Goal: Task Accomplishment & Management: Use online tool/utility

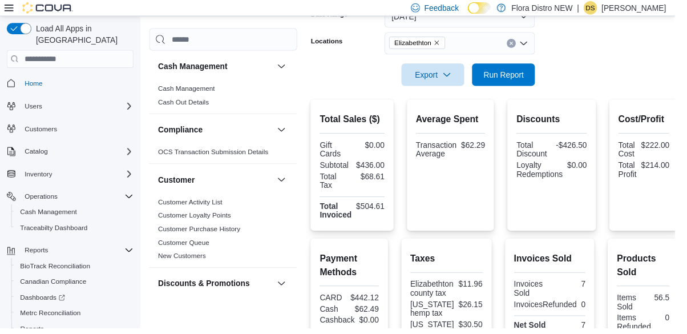
scroll to position [188, 0]
click at [529, 80] on span "Run Report" at bounding box center [512, 75] width 41 height 11
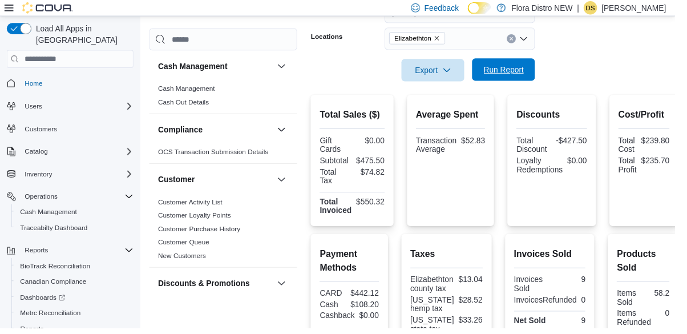
scroll to position [297, 0]
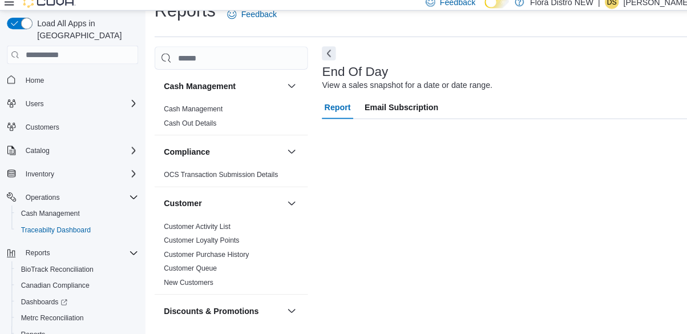
scroll to position [26, 0]
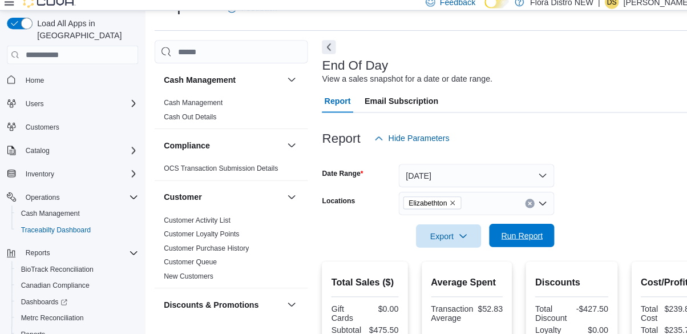
click at [529, 243] on span "Run Report" at bounding box center [512, 237] width 41 height 11
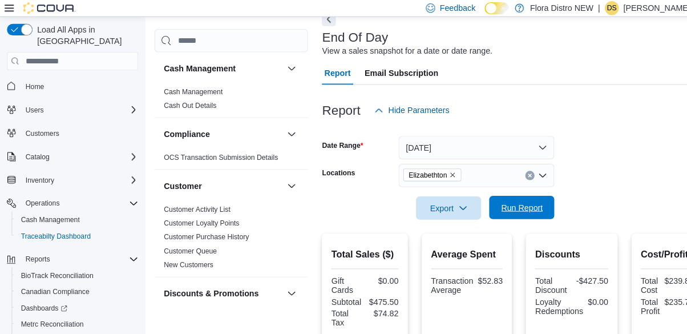
scroll to position [0, 0]
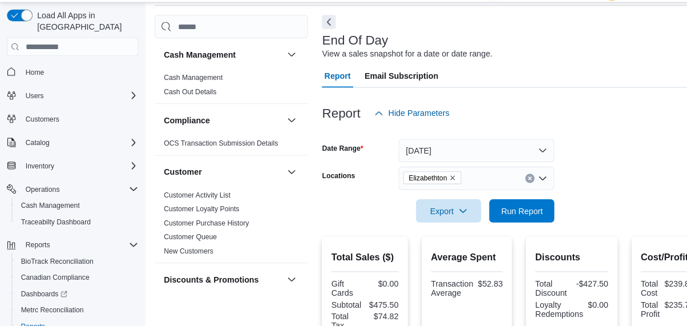
scroll to position [45, 0]
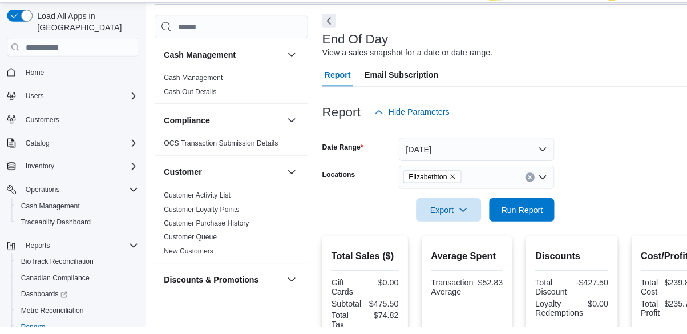
click at [542, 196] on div "Elizabethton" at bounding box center [467, 187] width 153 height 23
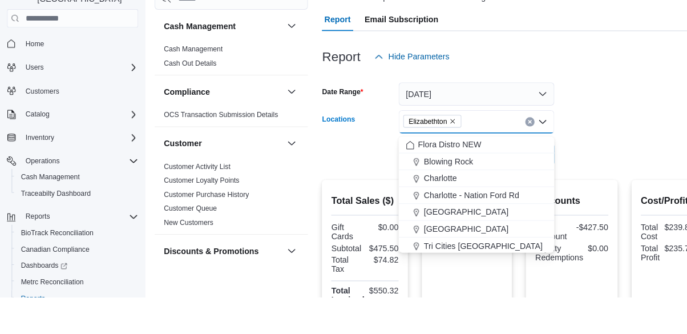
click at [629, 134] on form "Date Range [DATE] Locations [GEOGRAPHIC_DATA] Combo box. Selected. [GEOGRAPHIC_…" at bounding box center [503, 157] width 374 height 96
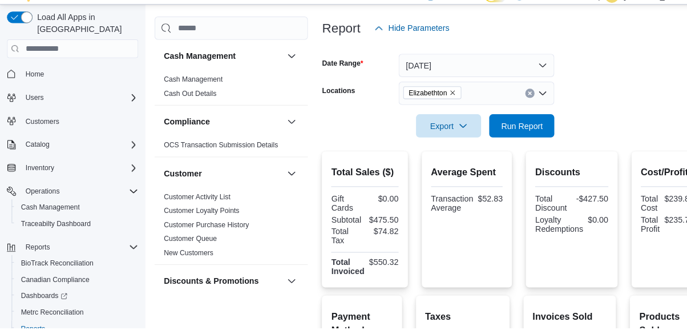
scroll to position [140, 0]
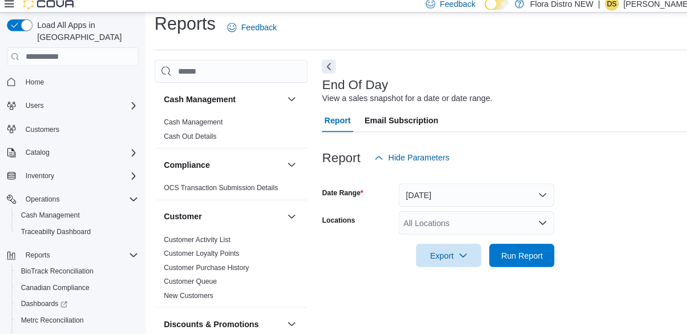
scroll to position [9, 0]
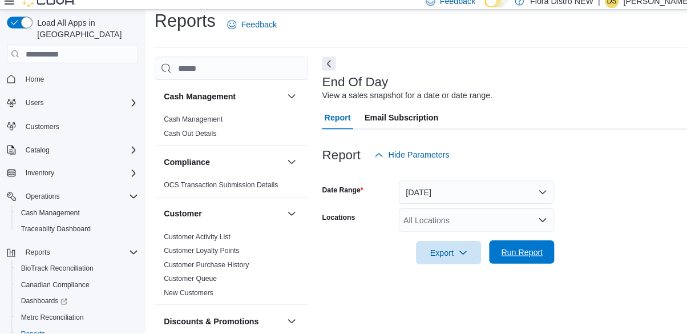
click at [511, 260] on span "Run Report" at bounding box center [512, 254] width 41 height 11
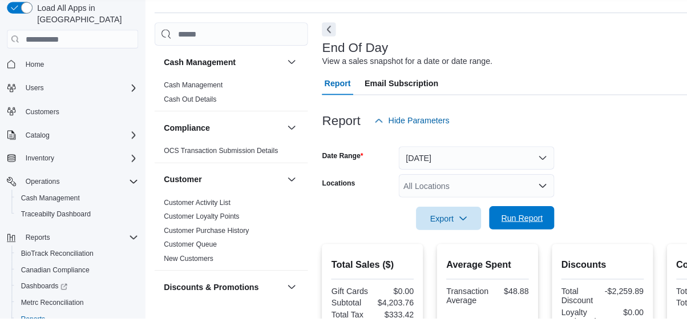
scroll to position [29, 0]
click at [517, 202] on div "All Locations" at bounding box center [467, 203] width 153 height 23
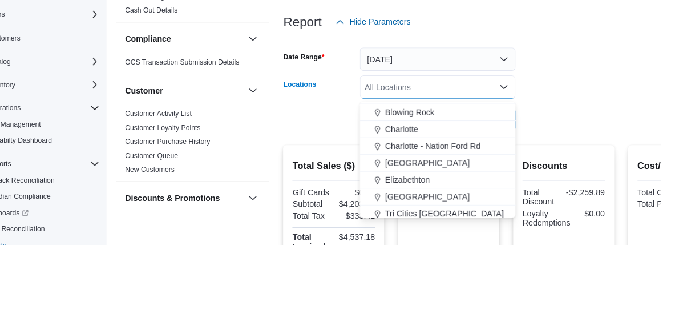
scroll to position [18, 0]
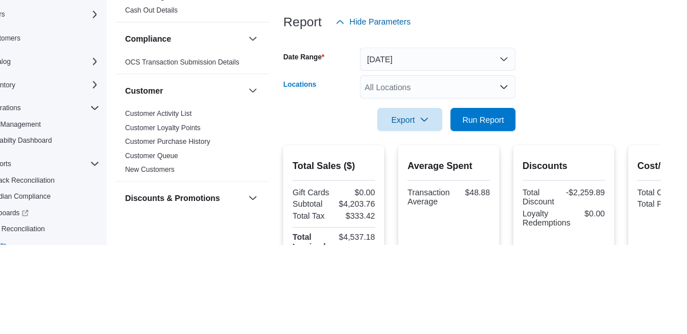
click at [616, 179] on form "Date Range Today Locations All Locations Combo box. Selected. Combo box input. …" at bounding box center [535, 175] width 438 height 96
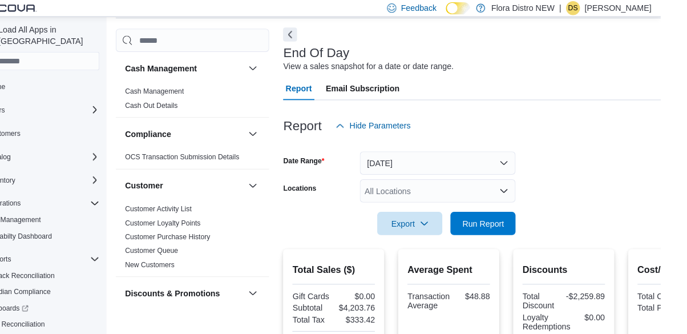
click at [511, 192] on div "All Locations" at bounding box center [467, 187] width 153 height 23
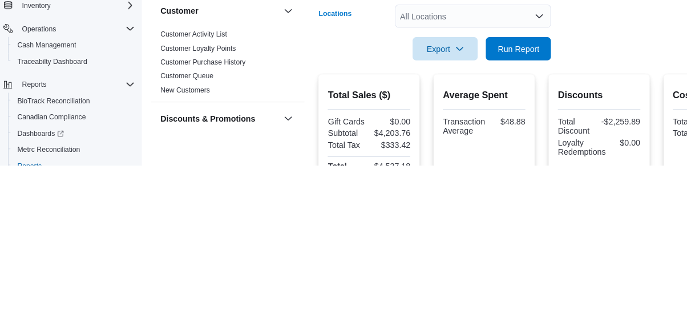
scroll to position [45, 0]
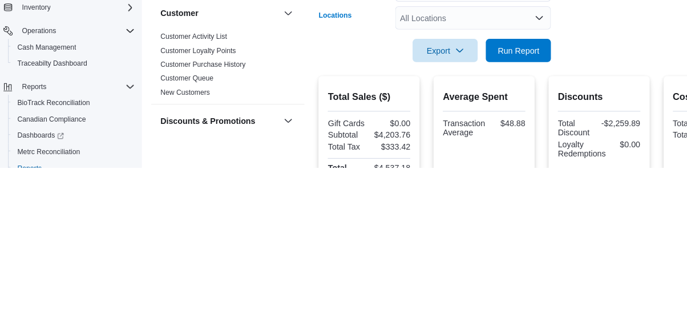
click at [520, 191] on div "All Locations Combo box. Selected. Combo box input. All Locations. Type some te…" at bounding box center [467, 187] width 153 height 23
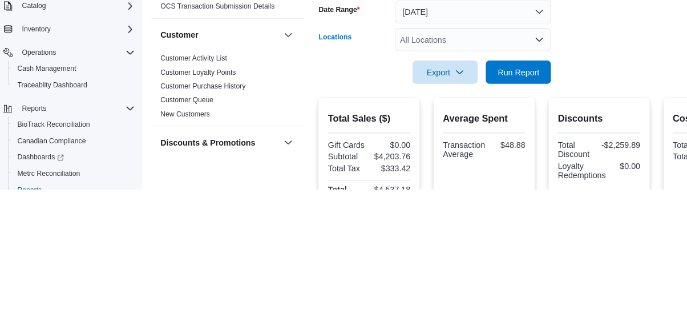
click at [524, 183] on div "All Locations Combo box. Selected. Combo box input. All Locations. Type some te…" at bounding box center [467, 187] width 153 height 23
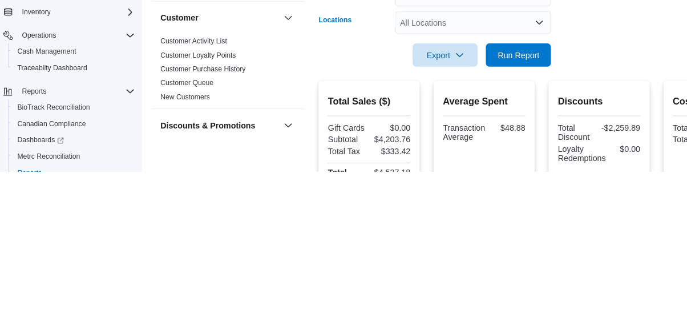
click at [530, 196] on div "All Locations Combo box. Selected. Combo box input. All Locations. Type some te…" at bounding box center [467, 187] width 153 height 23
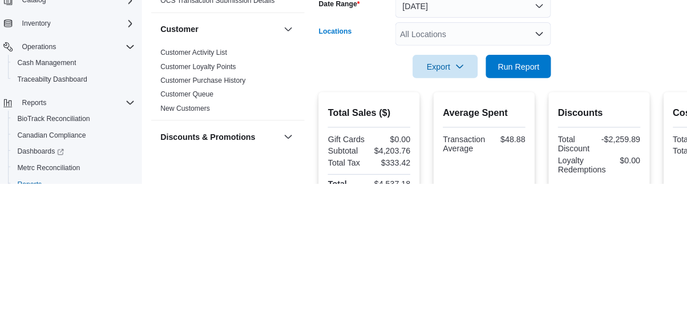
click at [530, 191] on icon "Open list of options" at bounding box center [532, 187] width 9 height 9
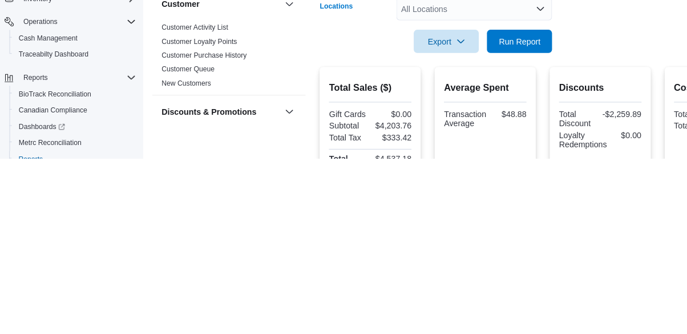
click at [537, 196] on div "All Locations Combo box. Selected. Combo box input. All Locations. Type some te…" at bounding box center [467, 187] width 153 height 23
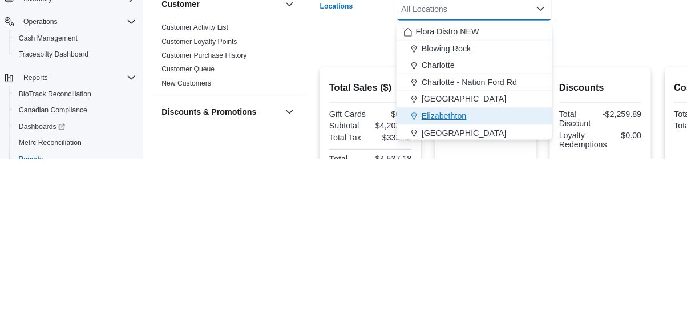
click at [489, 292] on div "Elizabethton" at bounding box center [467, 291] width 139 height 11
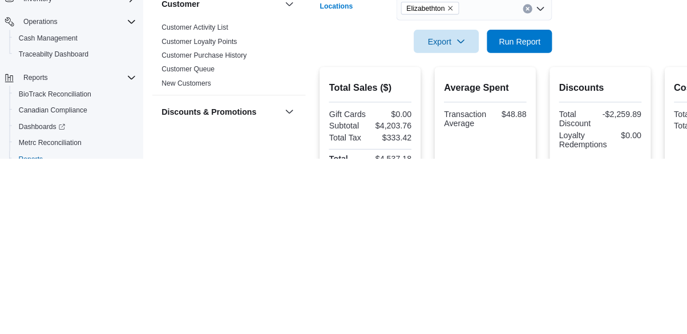
click at [620, 219] on form "Date Range [DATE] Locations [GEOGRAPHIC_DATA] Combo box. Selected. [GEOGRAPHIC_…" at bounding box center [535, 183] width 438 height 96
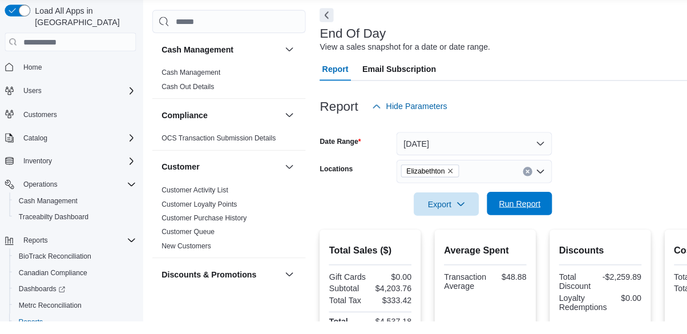
click at [514, 224] on span "Run Report" at bounding box center [512, 218] width 41 height 11
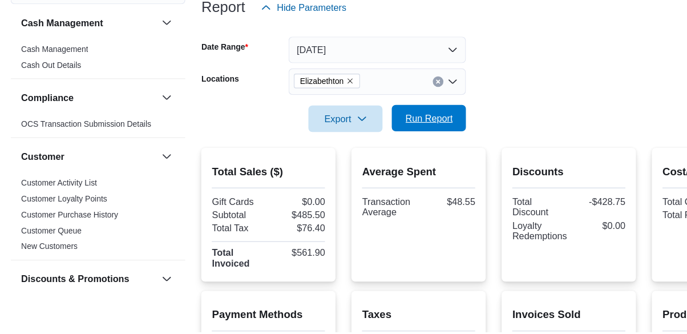
scroll to position [127, 0]
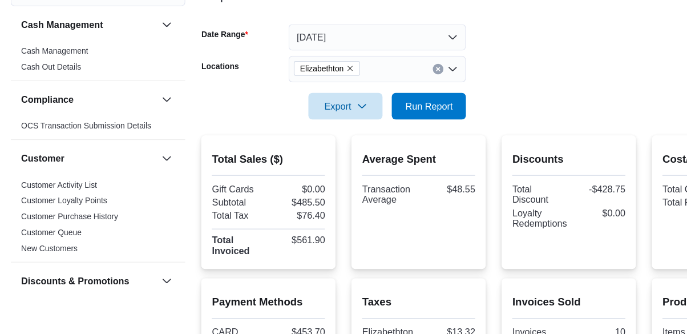
click at [302, 105] on icon "Remove Elizabethton from selection in this group" at bounding box center [301, 105] width 7 height 7
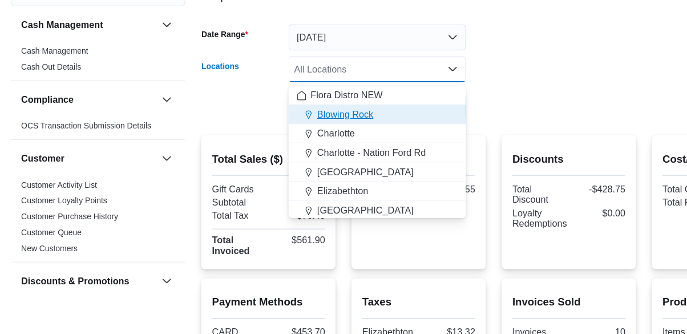
click at [286, 145] on span "Blowing Rock" at bounding box center [297, 144] width 48 height 11
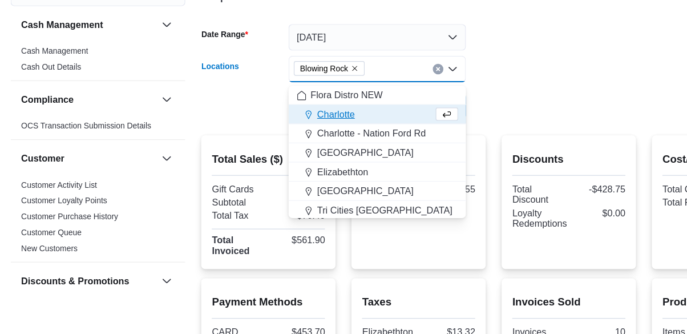
click at [201, 138] on div "Export Run Report" at bounding box center [287, 137] width 228 height 23
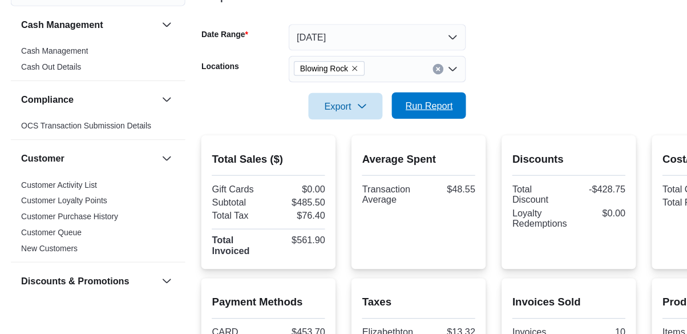
click at [379, 143] on span "Run Report" at bounding box center [370, 136] width 41 height 11
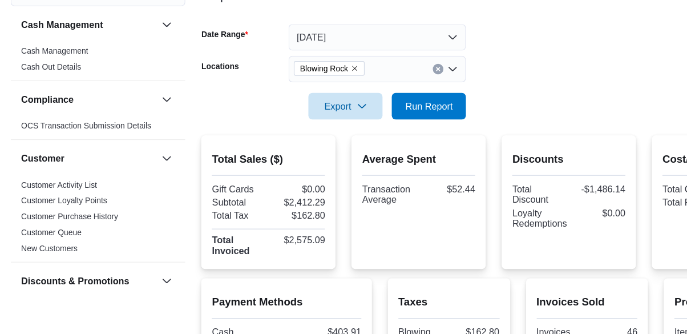
click at [306, 105] on icon "Remove Blowing Rock from selection in this group" at bounding box center [305, 105] width 7 height 7
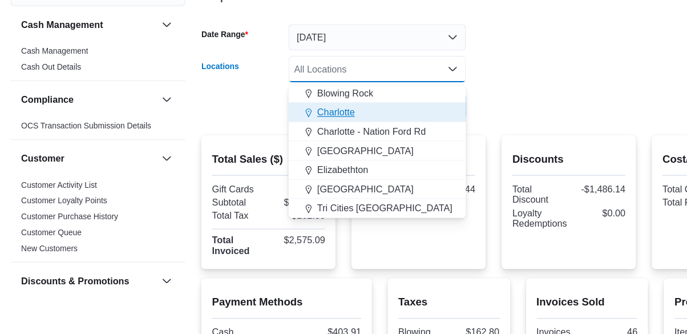
click at [276, 145] on span "Charlotte" at bounding box center [289, 142] width 33 height 11
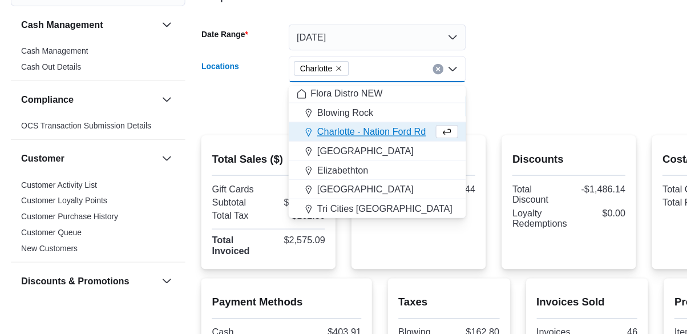
scroll to position [1, 0]
click at [195, 126] on div at bounding box center [425, 121] width 504 height 9
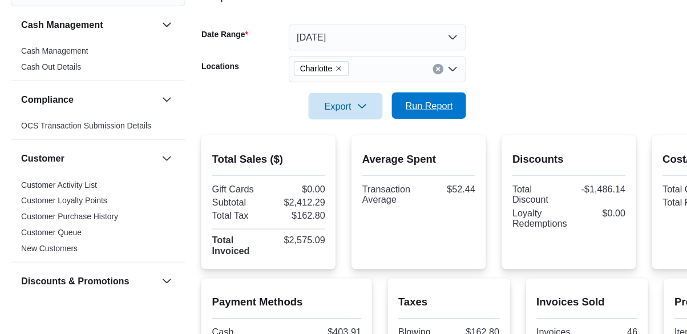
click at [366, 141] on span "Run Report" at bounding box center [370, 136] width 41 height 11
click at [374, 110] on button "Clear input" at bounding box center [377, 105] width 9 height 9
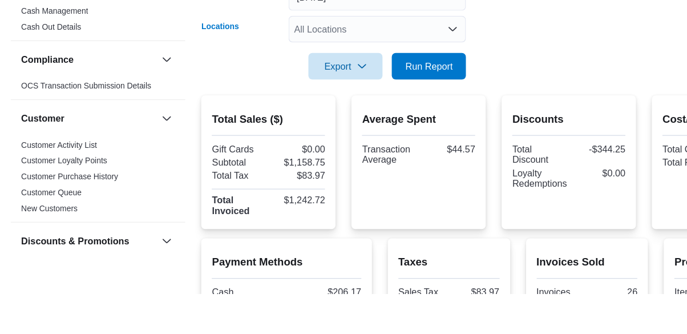
scroll to position [127, 0]
click at [260, 117] on div "All Locations Combo box. Selected. Combo box input. All Locations. Type some te…" at bounding box center [325, 105] width 153 height 23
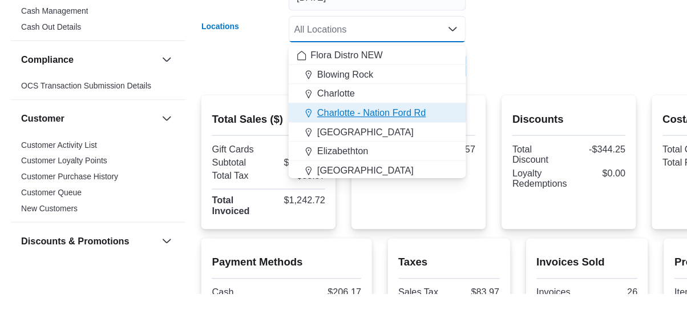
click at [280, 176] on span "Charlotte - Nation Ford Rd" at bounding box center [320, 177] width 94 height 11
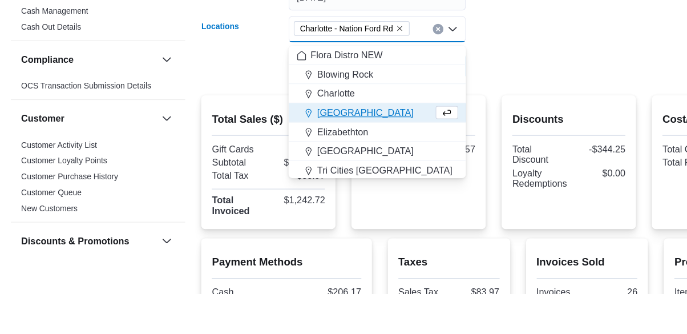
click at [203, 131] on div "Export Run Report" at bounding box center [287, 137] width 228 height 23
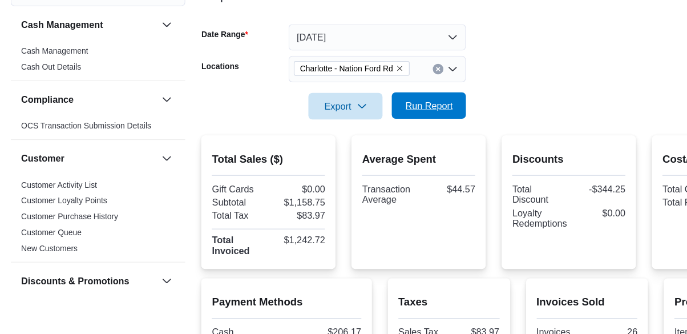
click at [367, 142] on span "Run Report" at bounding box center [370, 136] width 41 height 11
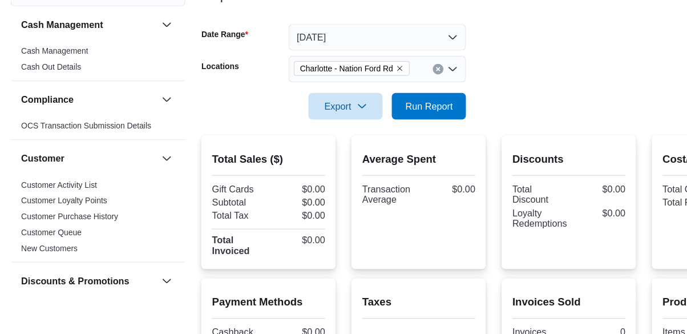
click at [375, 107] on icon "Clear input" at bounding box center [377, 105] width 5 height 5
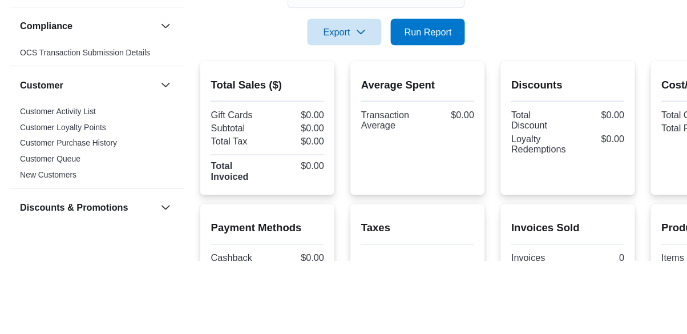
scroll to position [127, 0]
click at [258, 116] on div "All Locations Combo box. Selected. Combo box input. All Locations. Type some te…" at bounding box center [325, 105] width 153 height 23
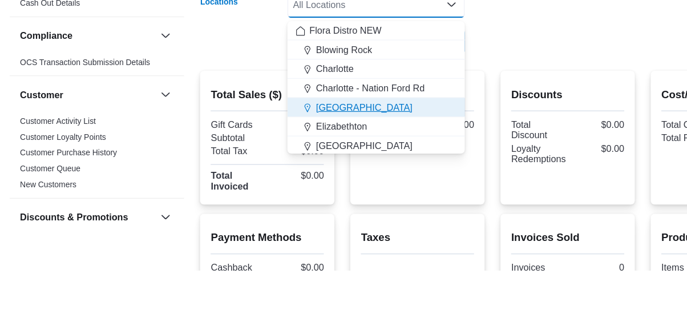
click at [278, 196] on span "[GEOGRAPHIC_DATA]" at bounding box center [314, 193] width 83 height 11
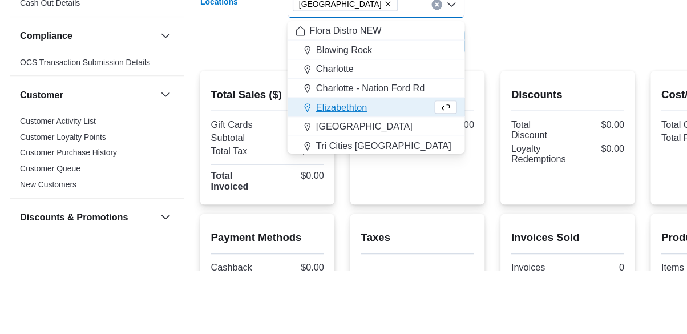
click at [549, 157] on div at bounding box center [425, 155] width 504 height 14
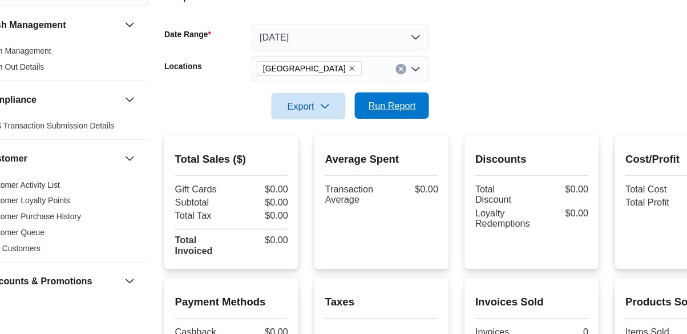
click at [365, 135] on span "Run Report" at bounding box center [370, 136] width 41 height 11
click at [379, 114] on div "[GEOGRAPHIC_DATA]" at bounding box center [325, 105] width 153 height 23
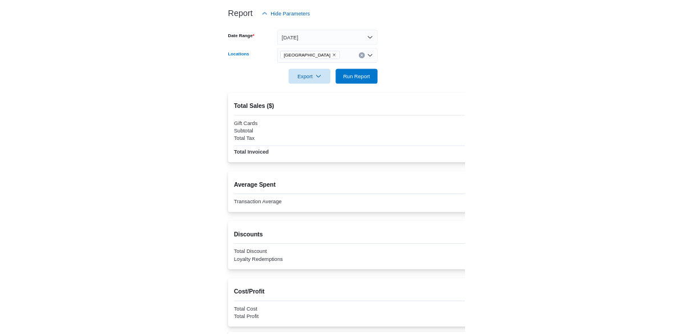
scroll to position [103, 0]
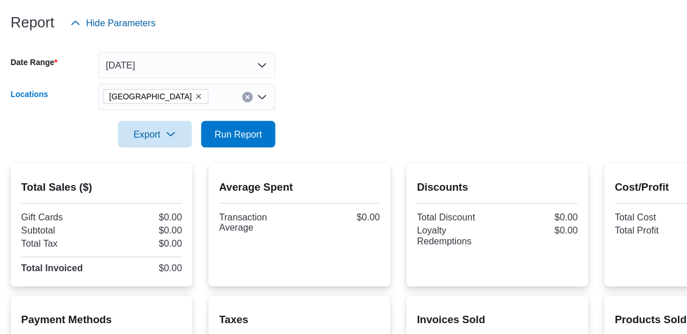
click at [204, 137] on div "Concord Combo box. Selected. Concord. Press Backspace to delete Concord. Combo …" at bounding box center [160, 129] width 153 height 23
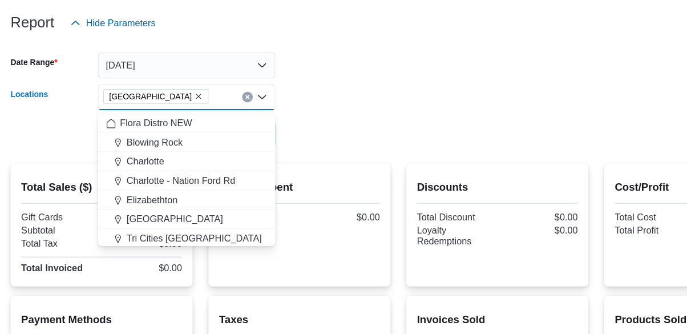
click at [217, 132] on button "Clear input" at bounding box center [213, 129] width 9 height 9
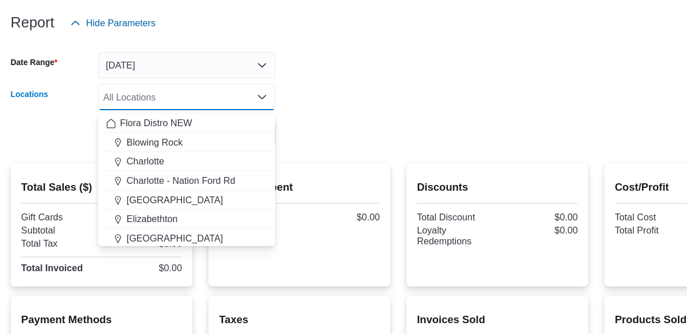
click at [523, 100] on form "Date Range Today Locations All Locations Combo box. Selected. Combo box input. …" at bounding box center [343, 125] width 669 height 96
